Goal: Information Seeking & Learning: Learn about a topic

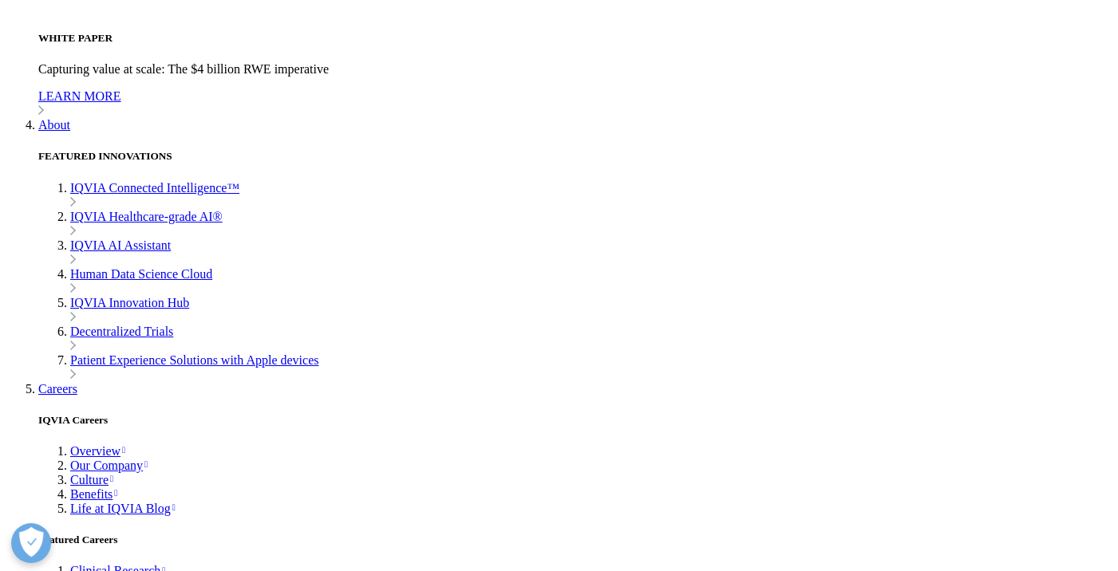
scroll to position [4972, 0]
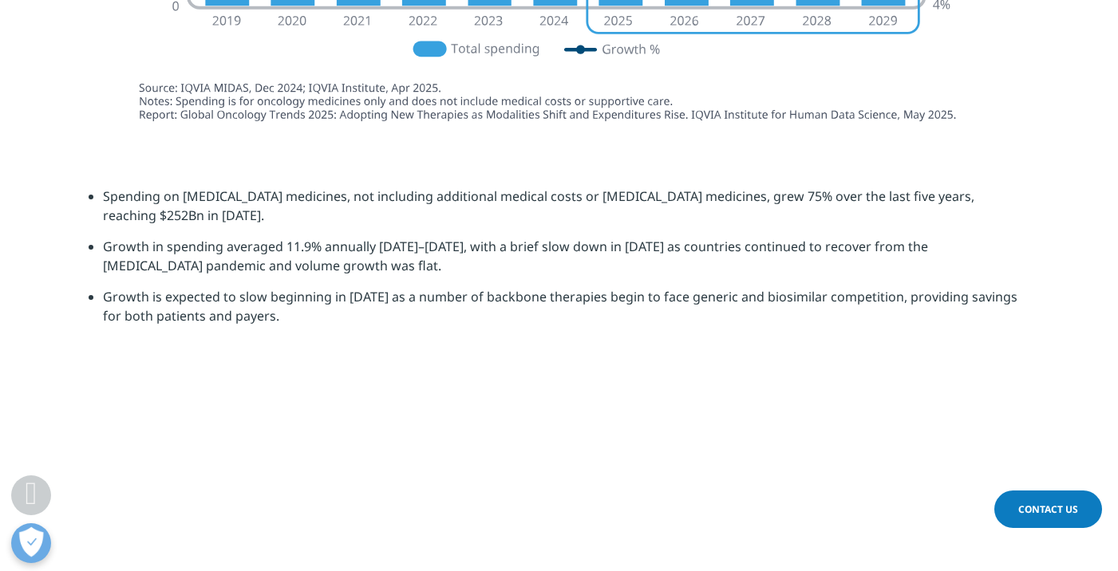
scroll to position [4965, 0]
drag, startPoint x: 675, startPoint y: 352, endPoint x: 833, endPoint y: 345, distance: 158.1
drag, startPoint x: 420, startPoint y: 282, endPoint x: 635, endPoint y: 32, distance: 329.9
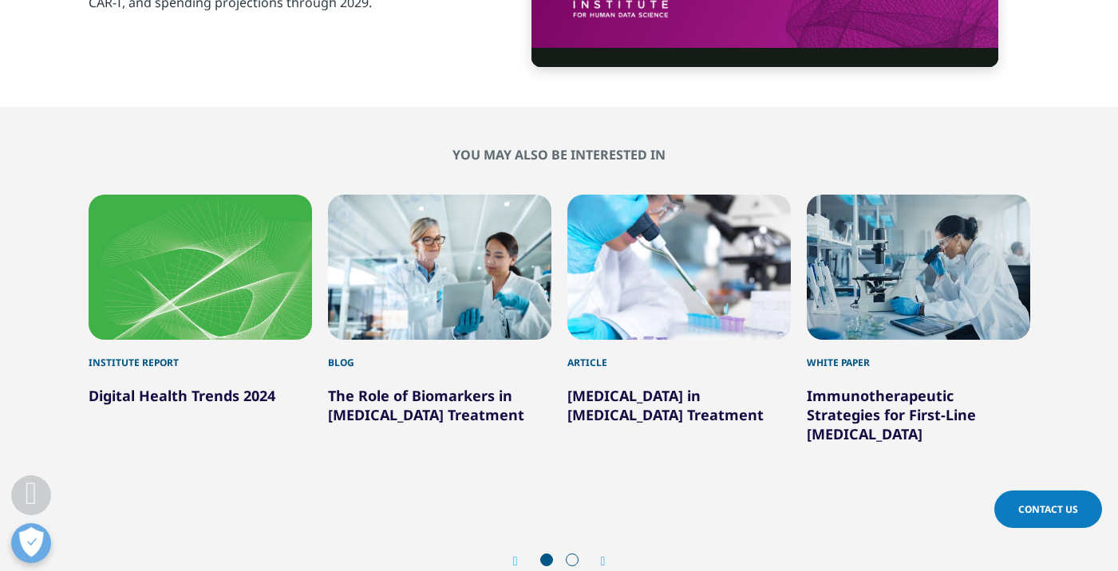
scroll to position [5339, 0]
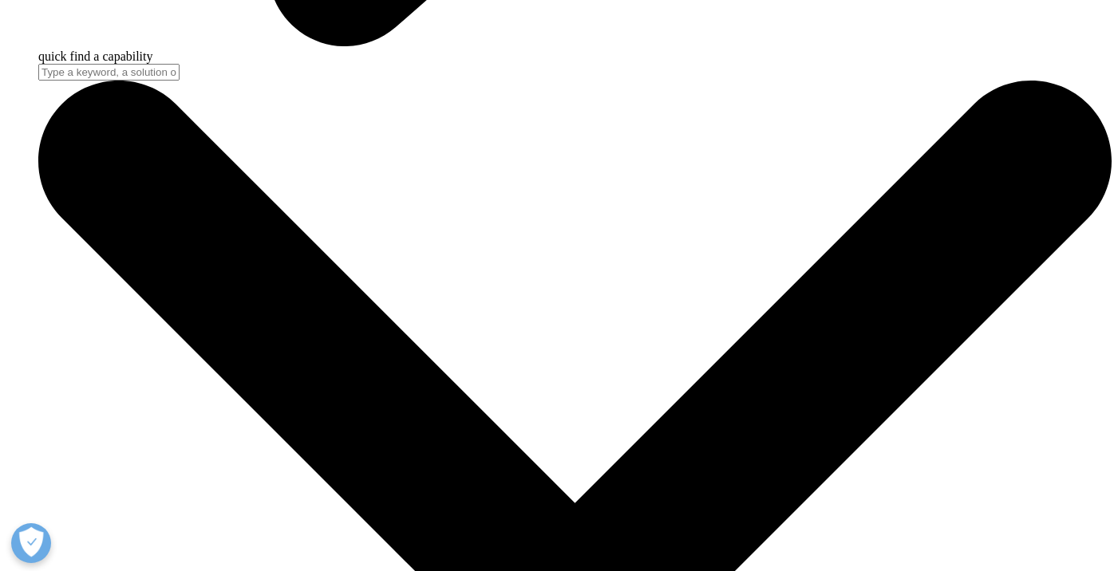
scroll to position [4835, 0]
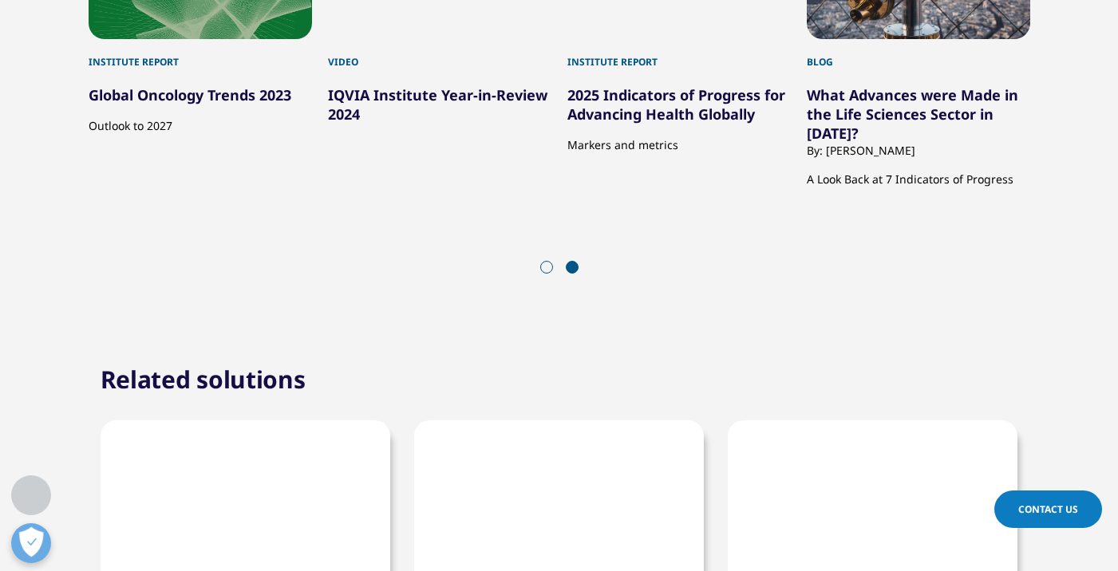
click at [514, 263] on icon "Previous slide" at bounding box center [515, 269] width 5 height 13
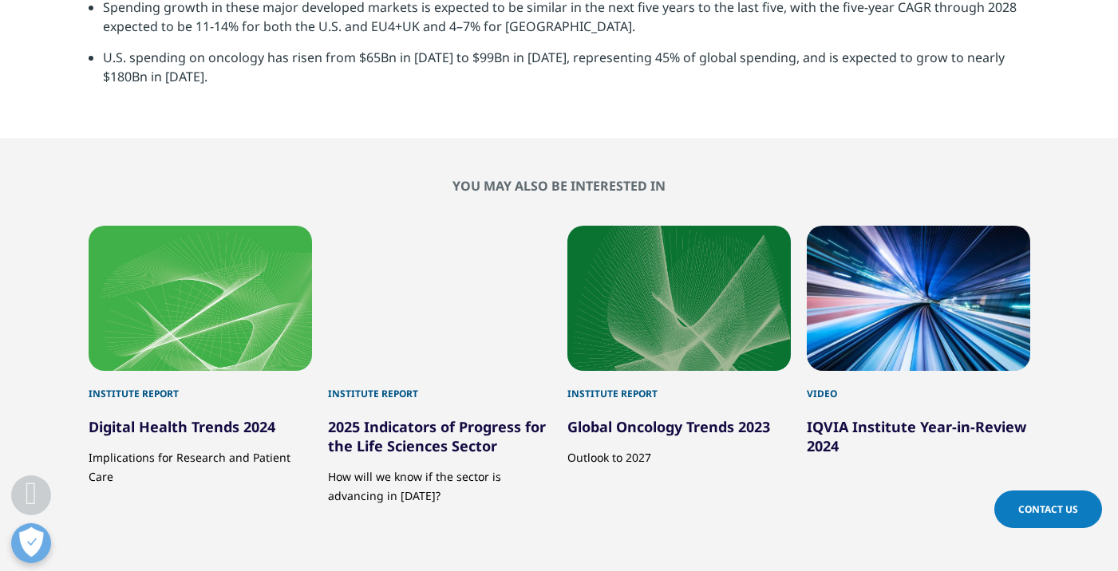
scroll to position [4560, 0]
